Goal: Register for event/course

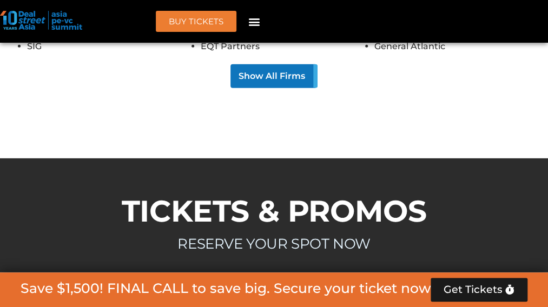
scroll to position [9551, 0]
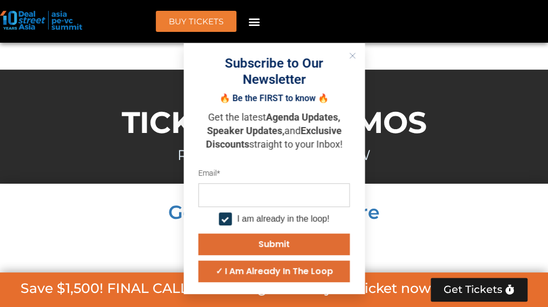
click at [214, 194] on input "email" at bounding box center [273, 195] width 151 height 24
type input "**********"
click at [223, 218] on div at bounding box center [224, 218] width 13 height 13
click at [229, 220] on div at bounding box center [224, 218] width 13 height 13
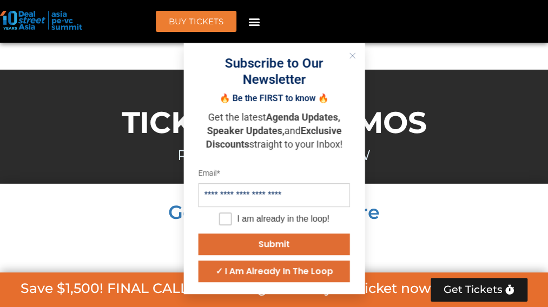
click at [284, 244] on div "Submit" at bounding box center [273, 244] width 31 height 9
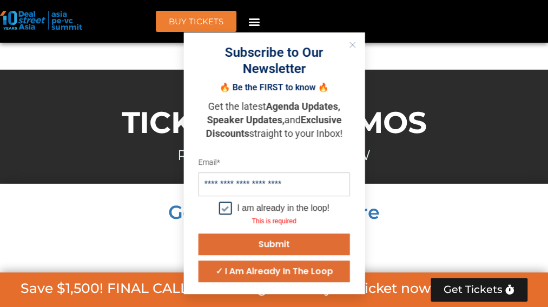
click at [231, 215] on div at bounding box center [224, 208] width 13 height 13
click at [274, 249] on div "Submit" at bounding box center [273, 244] width 31 height 9
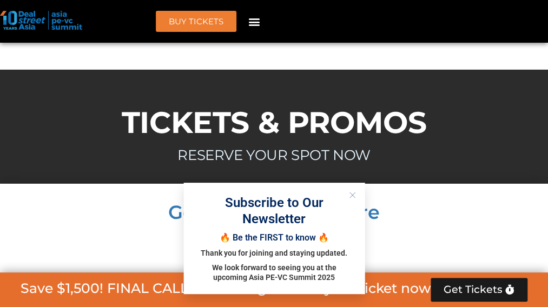
click at [355, 192] on icon "Close" at bounding box center [352, 195] width 6 height 6
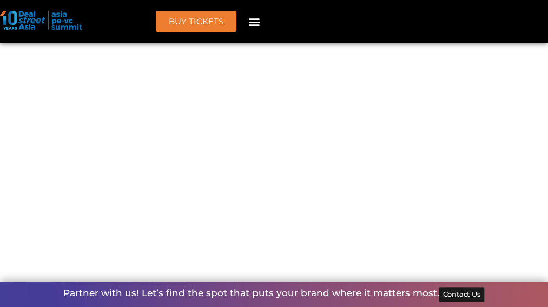
scroll to position [9810, 0]
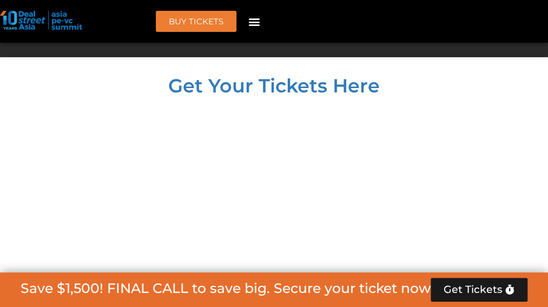
scroll to position [9694, 0]
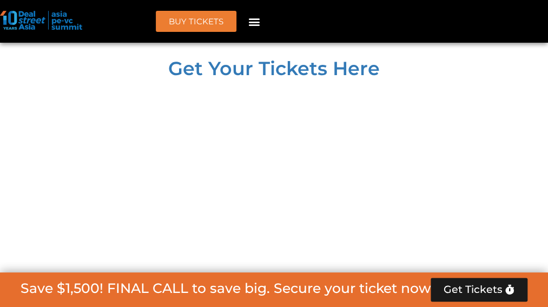
click at [0, 0] on link "Speakers" at bounding box center [0, 0] width 0 height 0
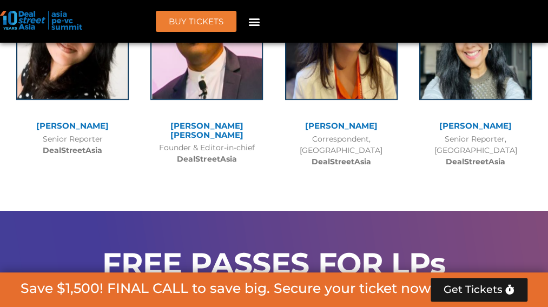
scroll to position [8025, 0]
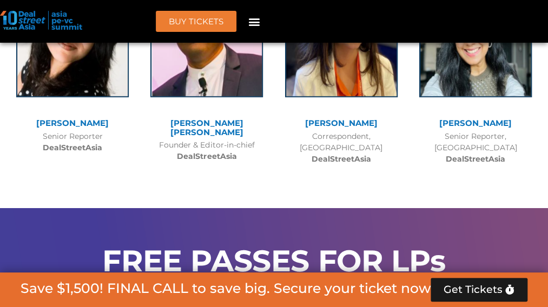
click at [0, 0] on link "Agenda" at bounding box center [0, 0] width 0 height 0
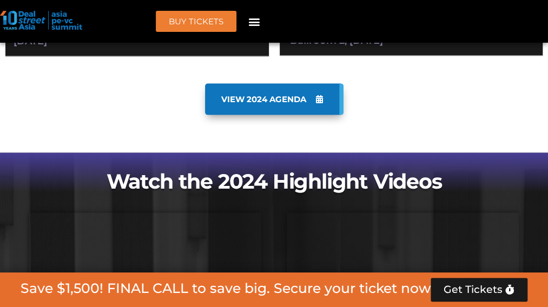
scroll to position [566, 0]
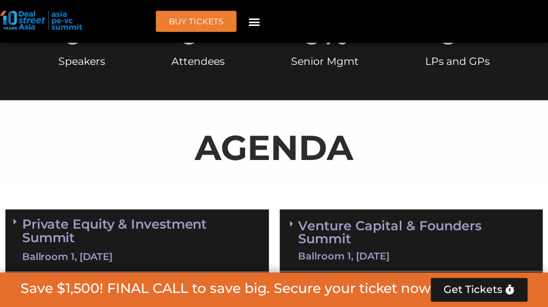
click at [453, 122] on p "AGENDA" at bounding box center [273, 148] width 537 height 52
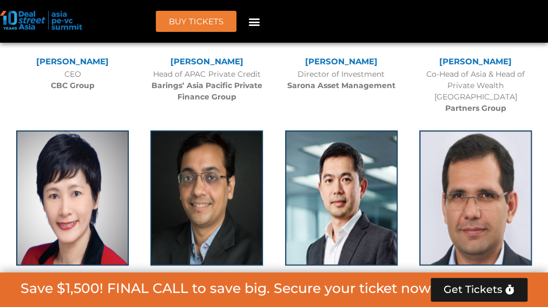
scroll to position [2123, 0]
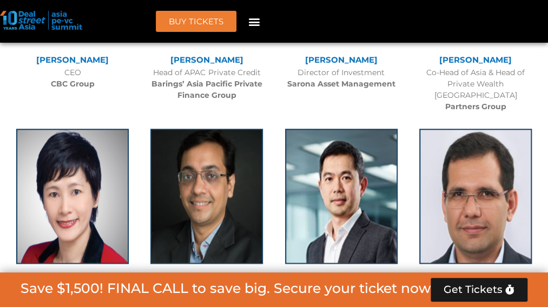
click at [0, 0] on link "Home" at bounding box center [0, 0] width 0 height 0
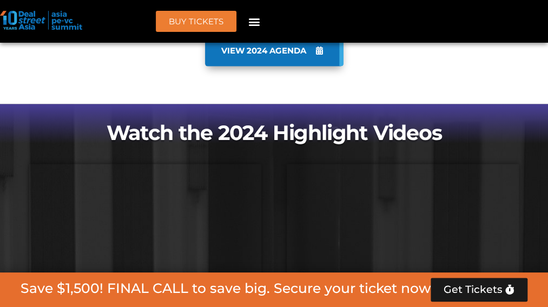
scroll to position [930, 0]
